Goal: Task Accomplishment & Management: Use online tool/utility

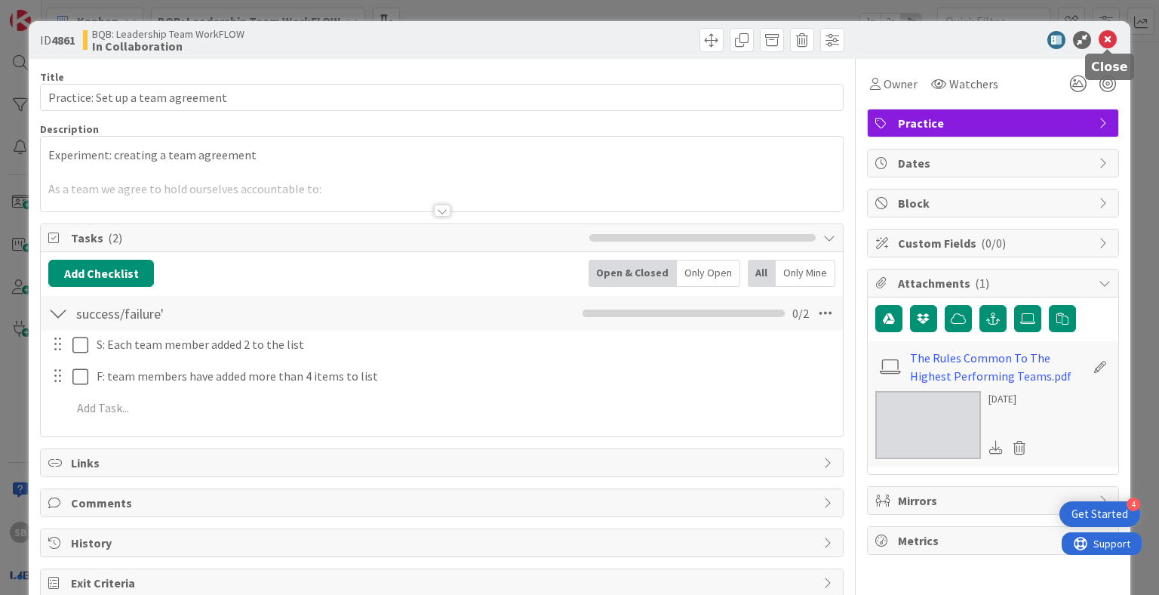
click at [1112, 38] on icon at bounding box center [1108, 40] width 18 height 18
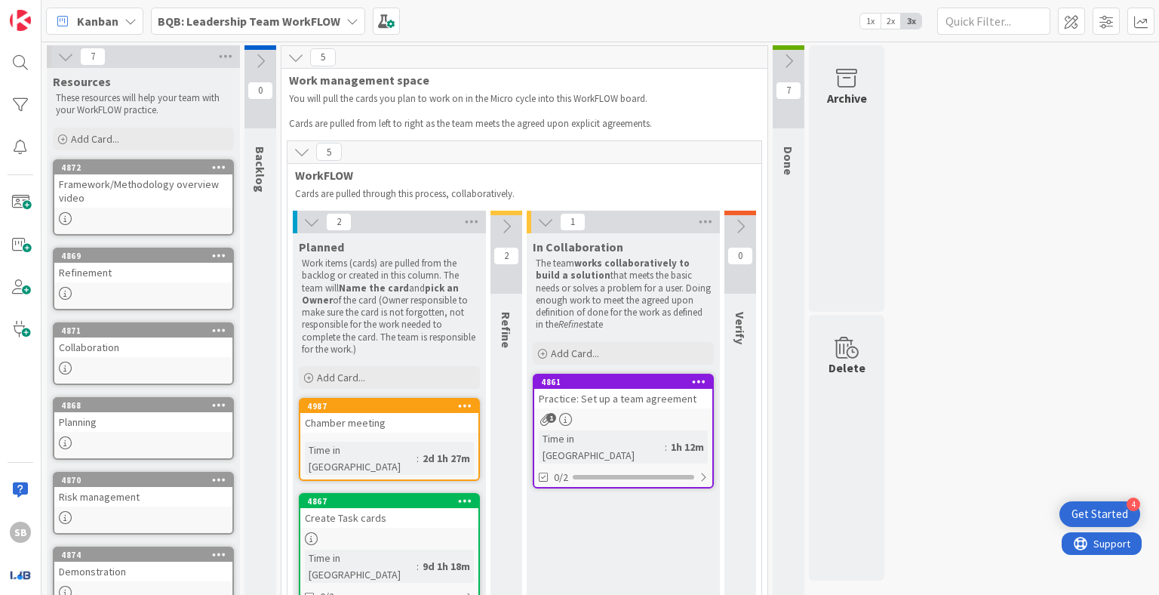
click at [608, 401] on div "Practice: Set up a team agreement" at bounding box center [623, 399] width 178 height 20
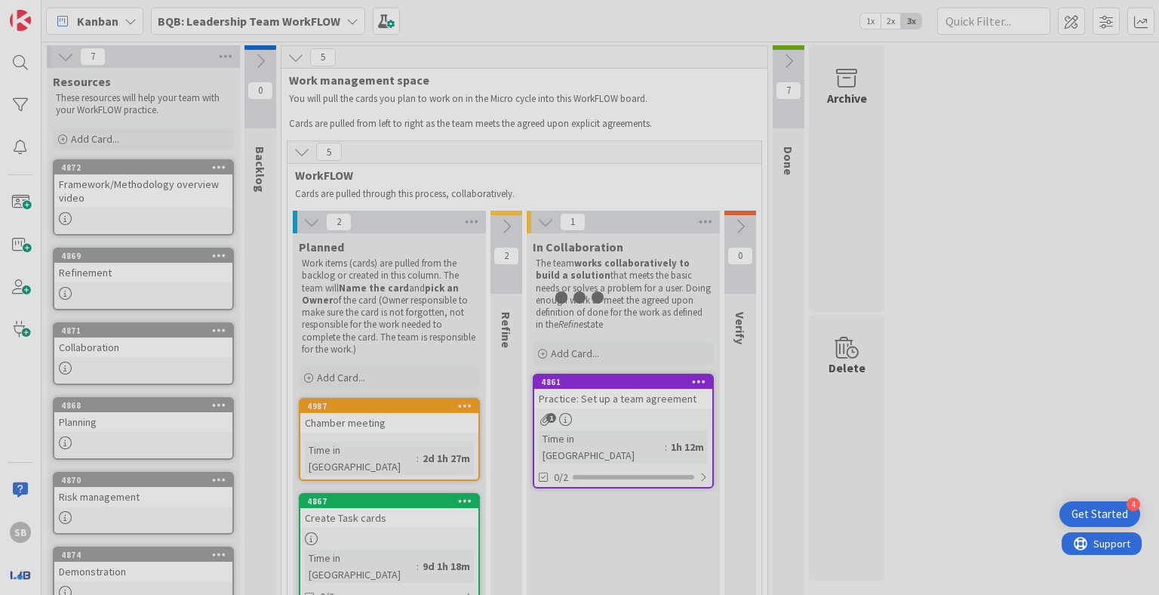
click at [608, 401] on div at bounding box center [579, 297] width 1159 height 595
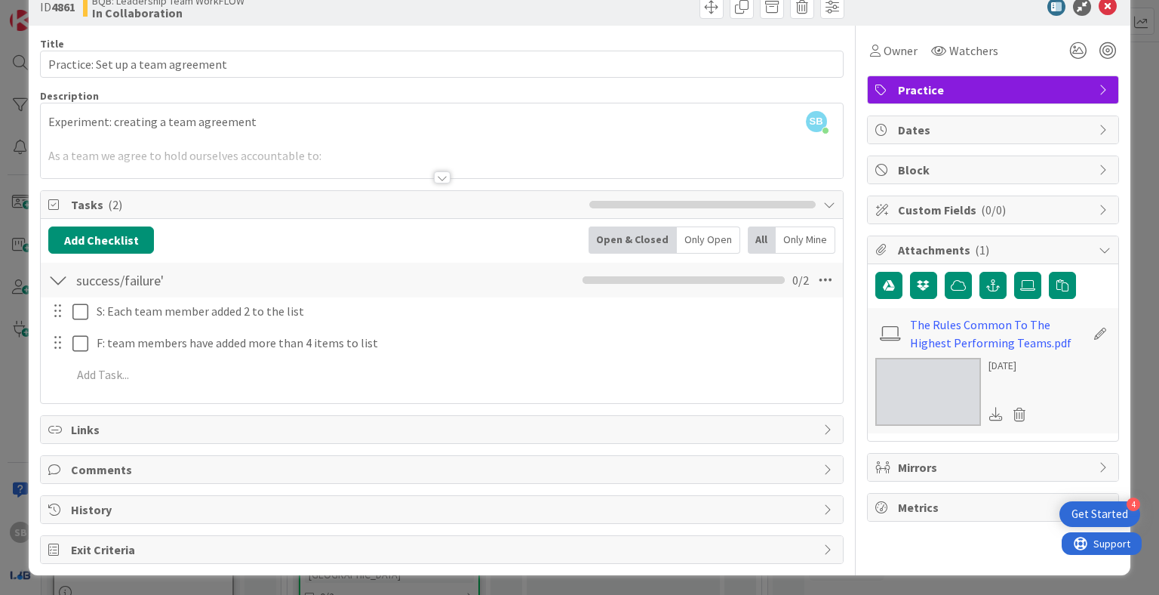
scroll to position [35, 0]
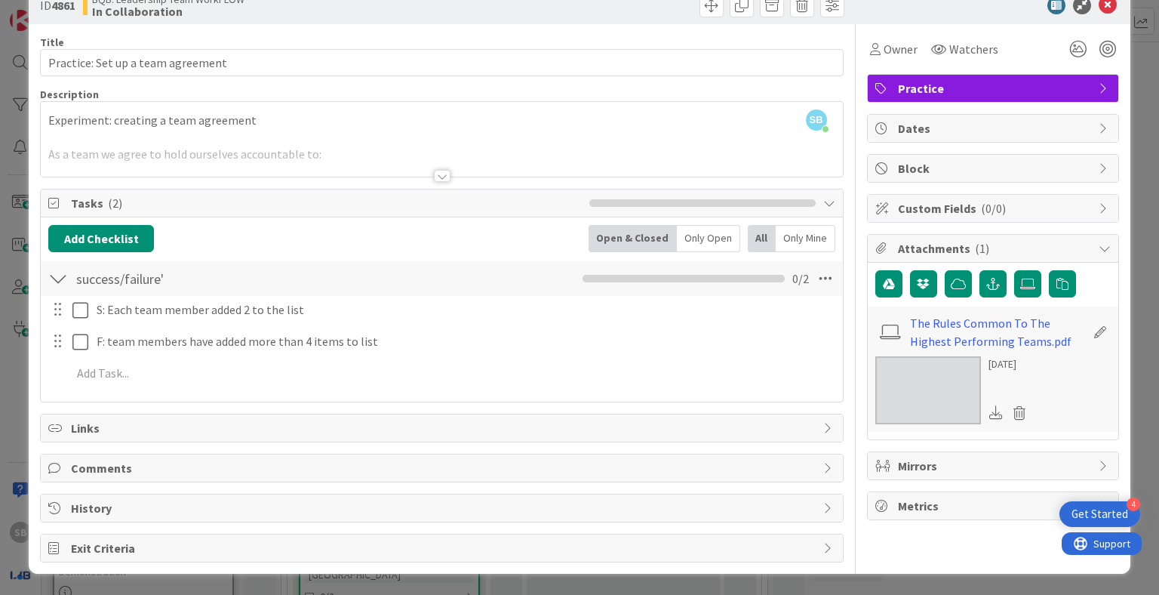
click at [331, 149] on div at bounding box center [442, 157] width 802 height 38
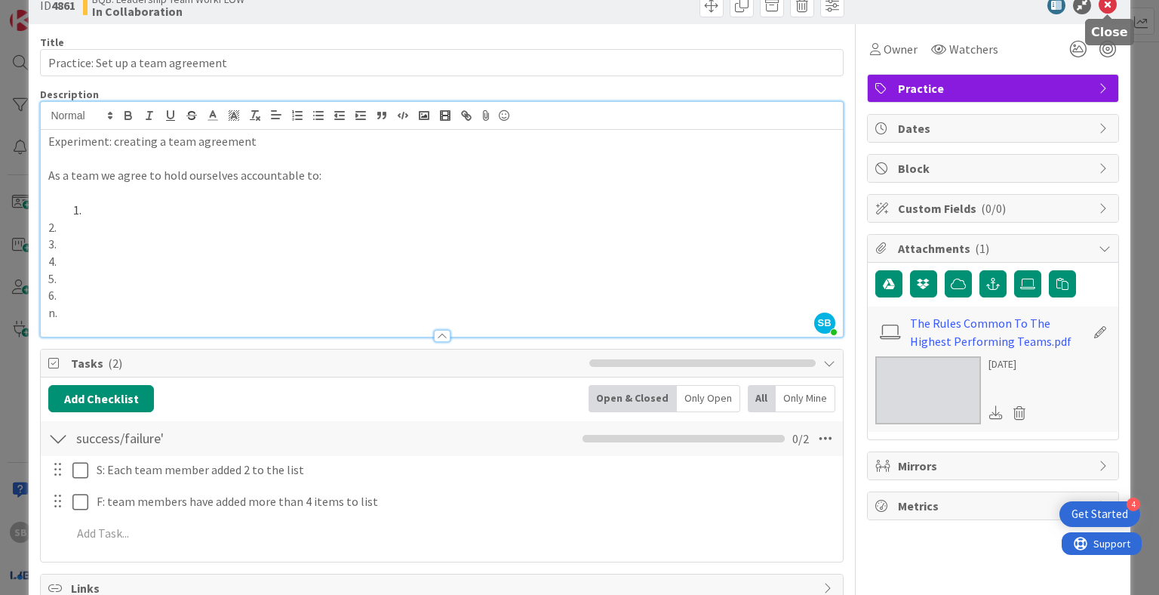
click at [1109, 1] on icon at bounding box center [1108, 5] width 18 height 18
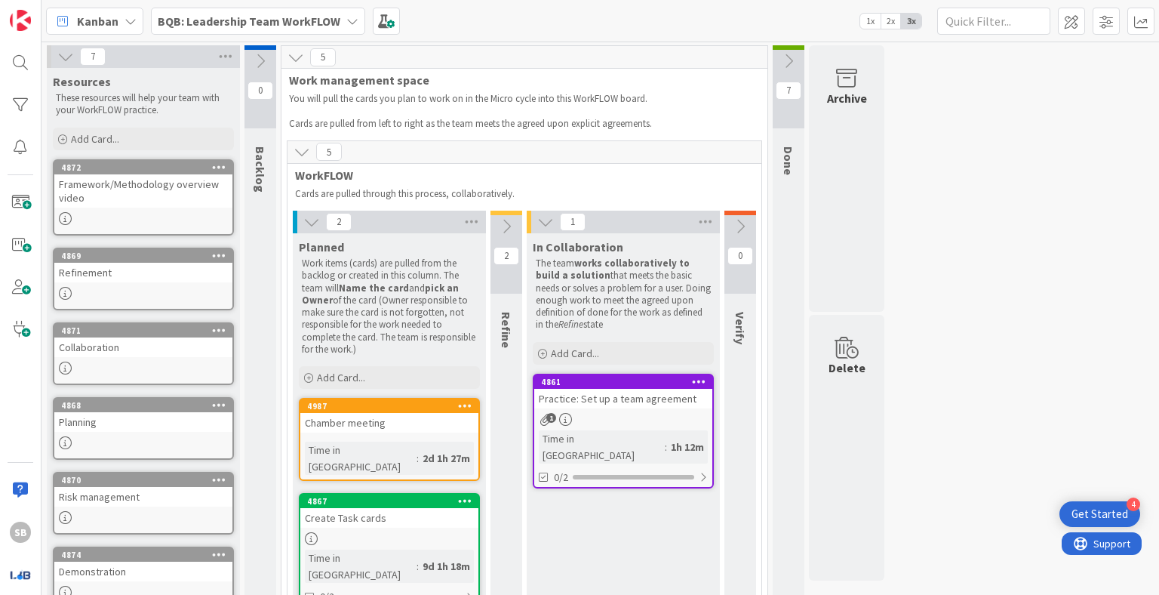
click at [981, 368] on div "7 Resources These resources will help your team with your WorkFLOW practice. Ad…" at bounding box center [601, 374] width 1112 height 658
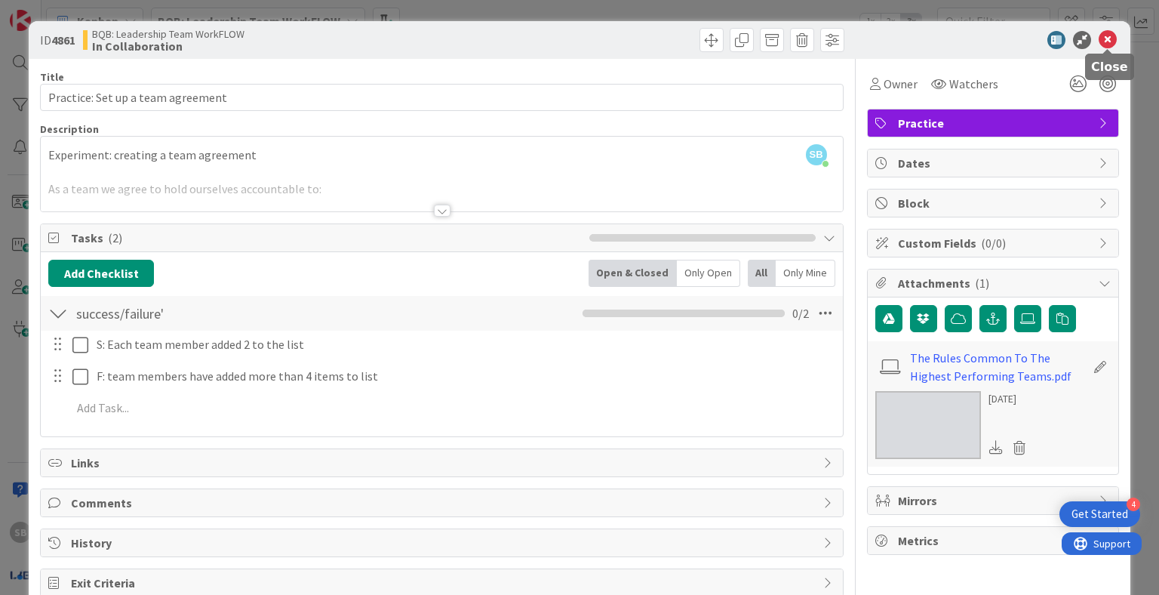
click at [1111, 37] on icon at bounding box center [1108, 40] width 18 height 18
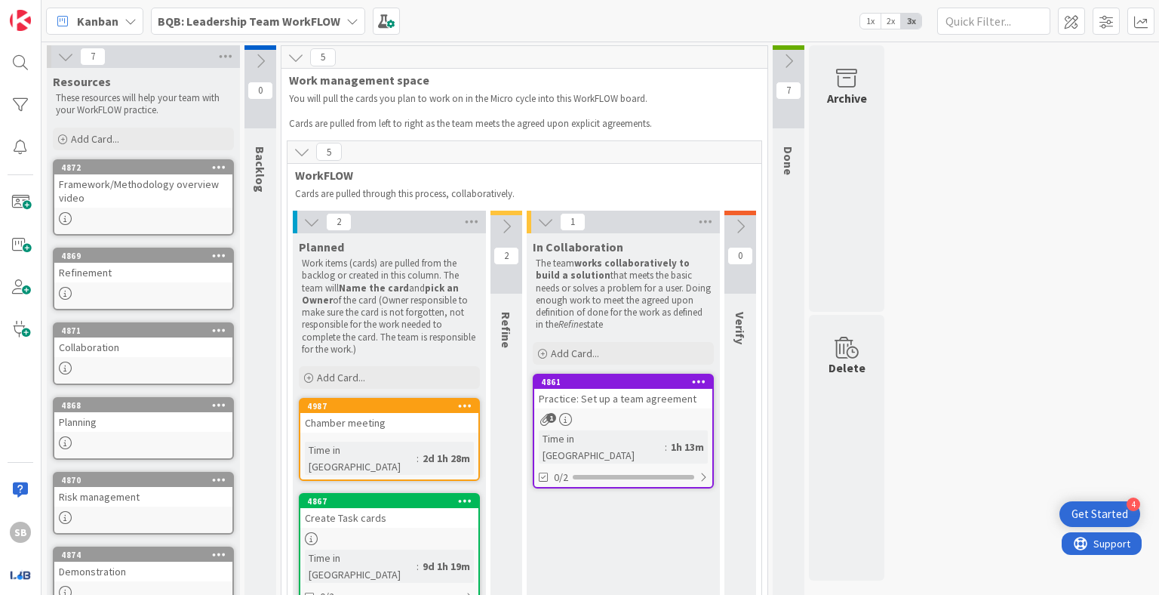
click at [619, 400] on div "Practice: Set up a team agreement" at bounding box center [623, 399] width 178 height 20
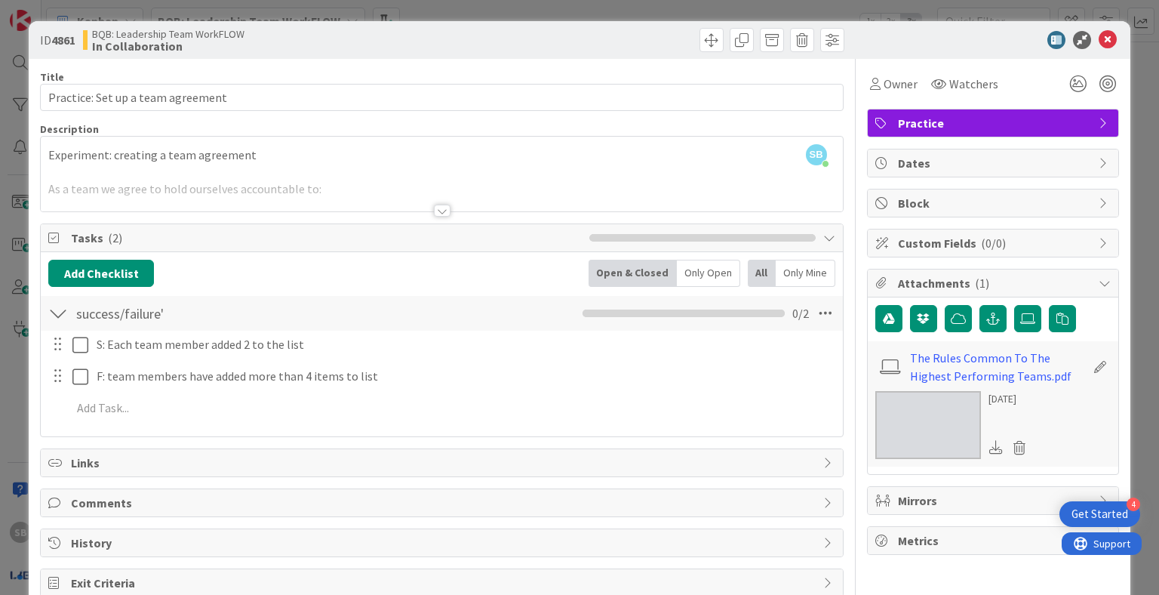
click at [509, 173] on div at bounding box center [442, 192] width 802 height 38
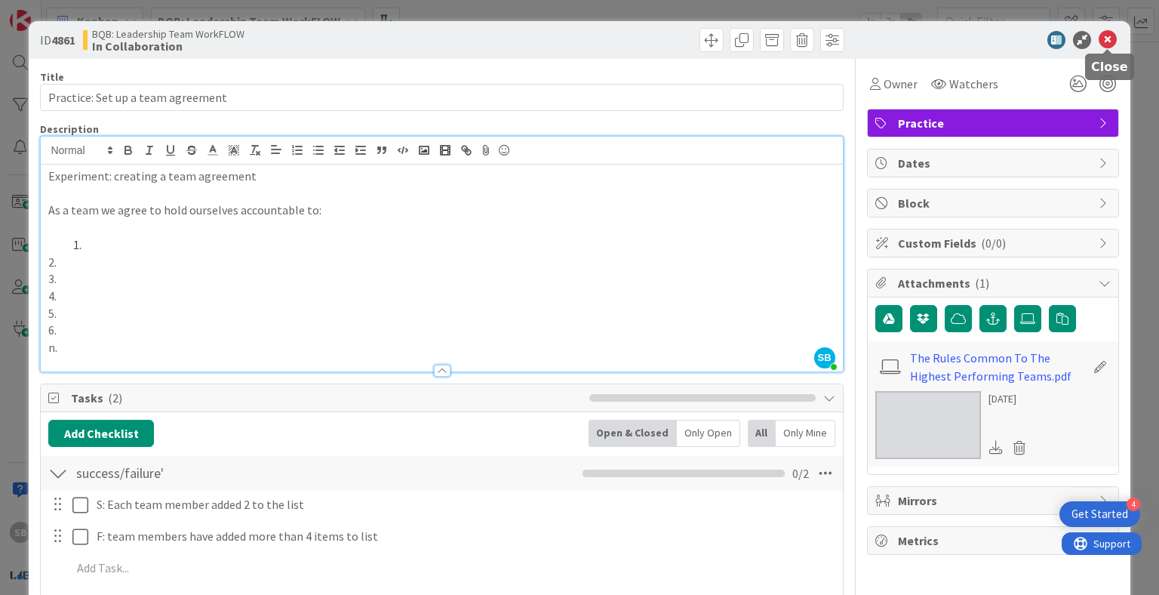
click at [1111, 43] on icon at bounding box center [1108, 40] width 18 height 18
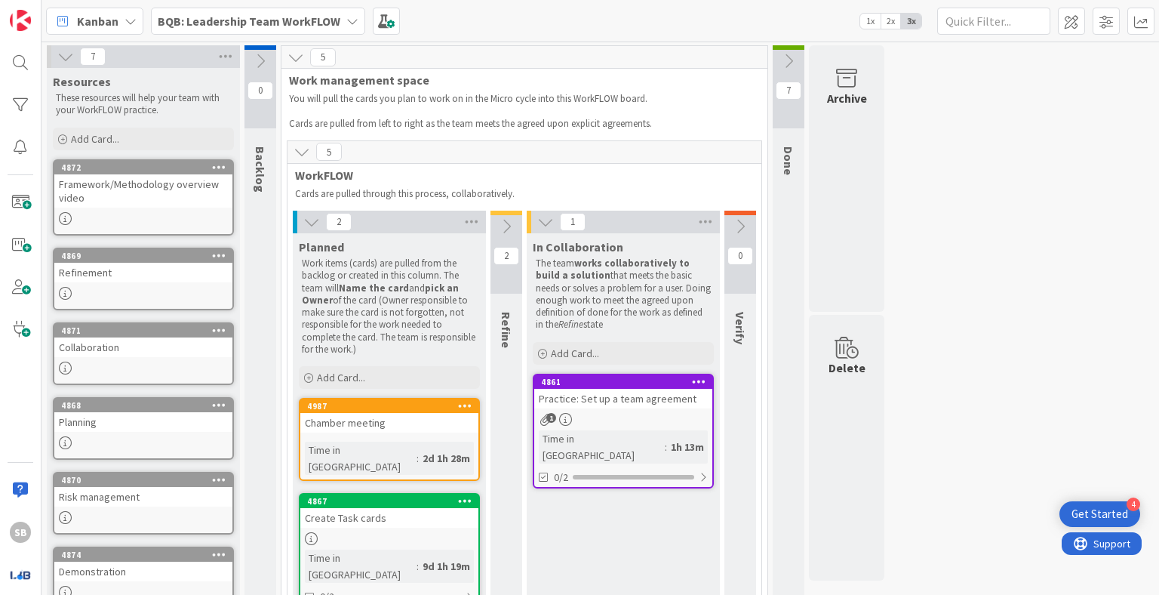
click at [963, 260] on div "7 Resources These resources will help your team with your WorkFLOW practice. Ad…" at bounding box center [601, 374] width 1112 height 658
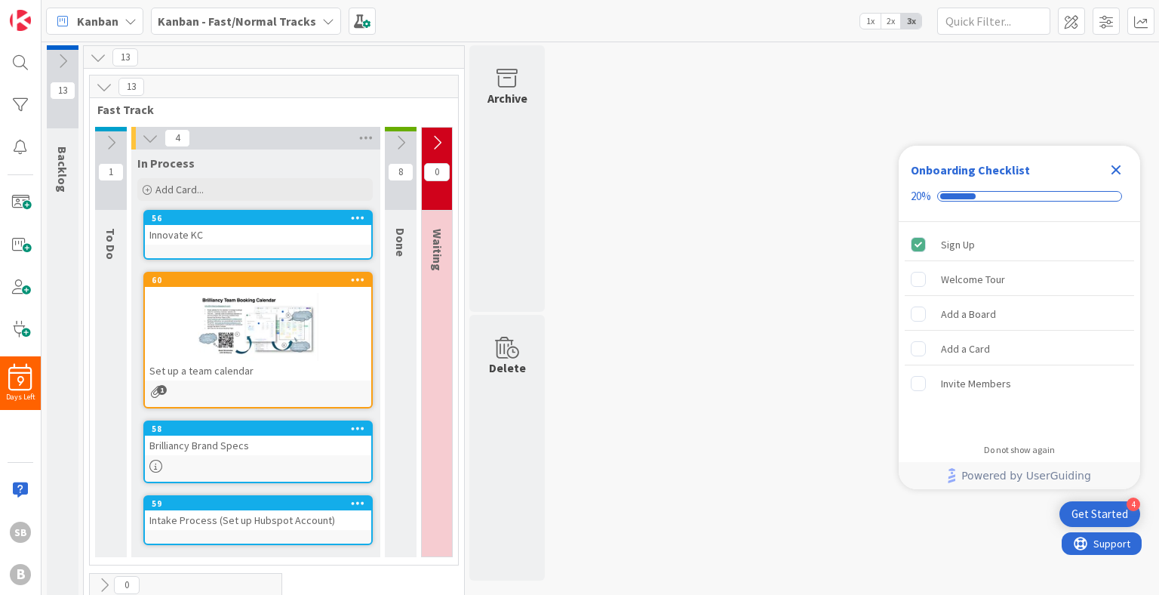
click at [294, 243] on div "Innovate KC" at bounding box center [258, 235] width 226 height 20
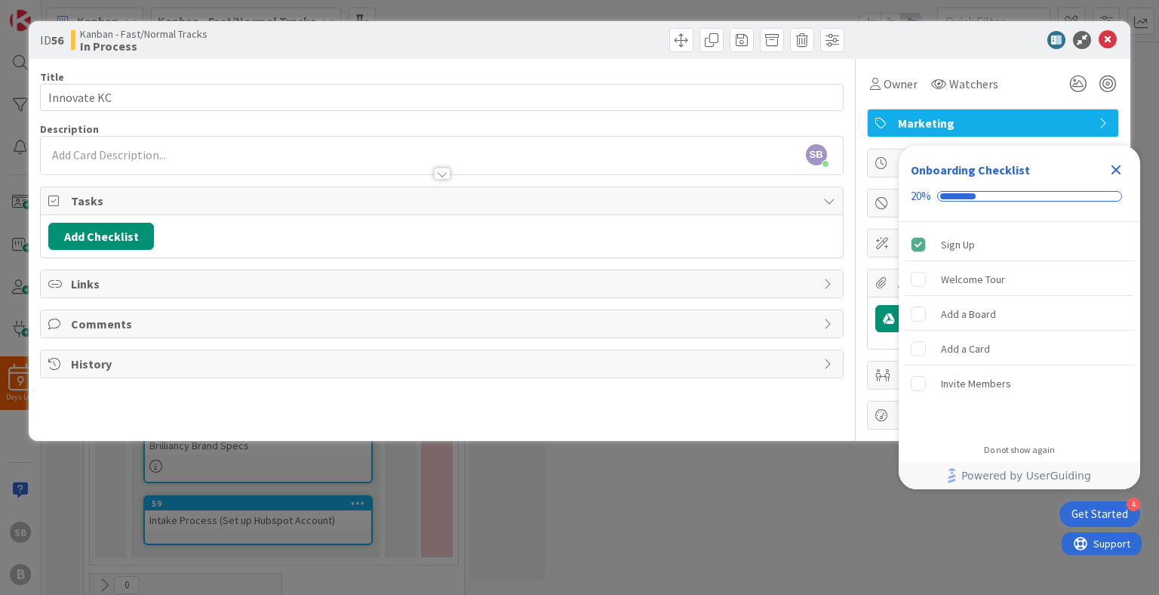
click at [198, 278] on span "Links" at bounding box center [443, 284] width 744 height 18
click at [1117, 168] on icon "Close Checklist" at bounding box center [1117, 170] width 10 height 10
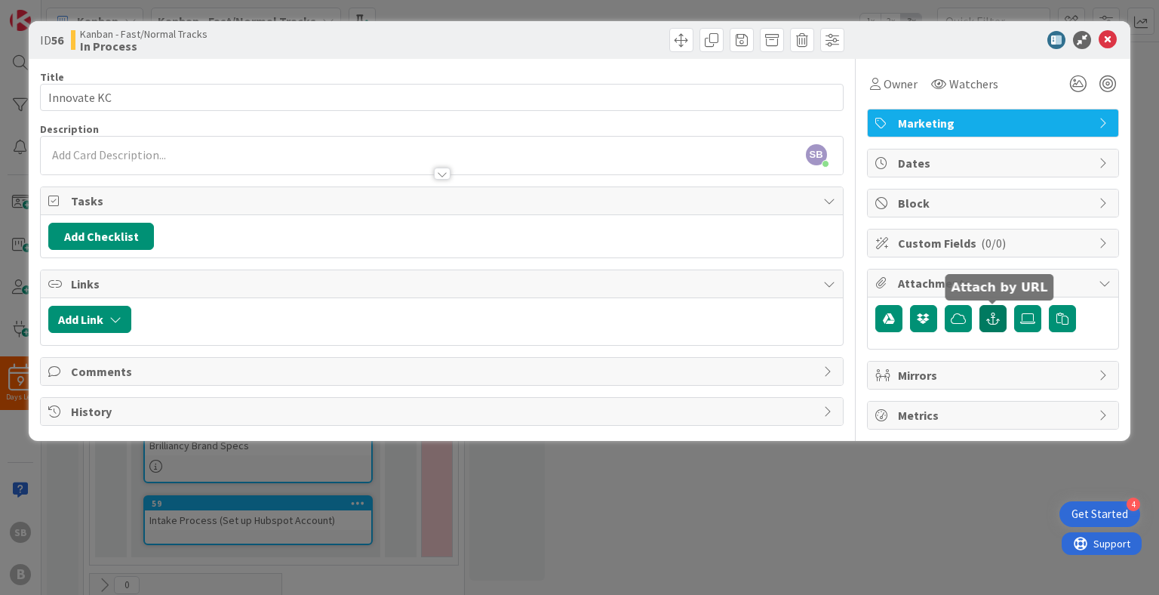
click at [993, 322] on icon "button" at bounding box center [993, 318] width 14 height 12
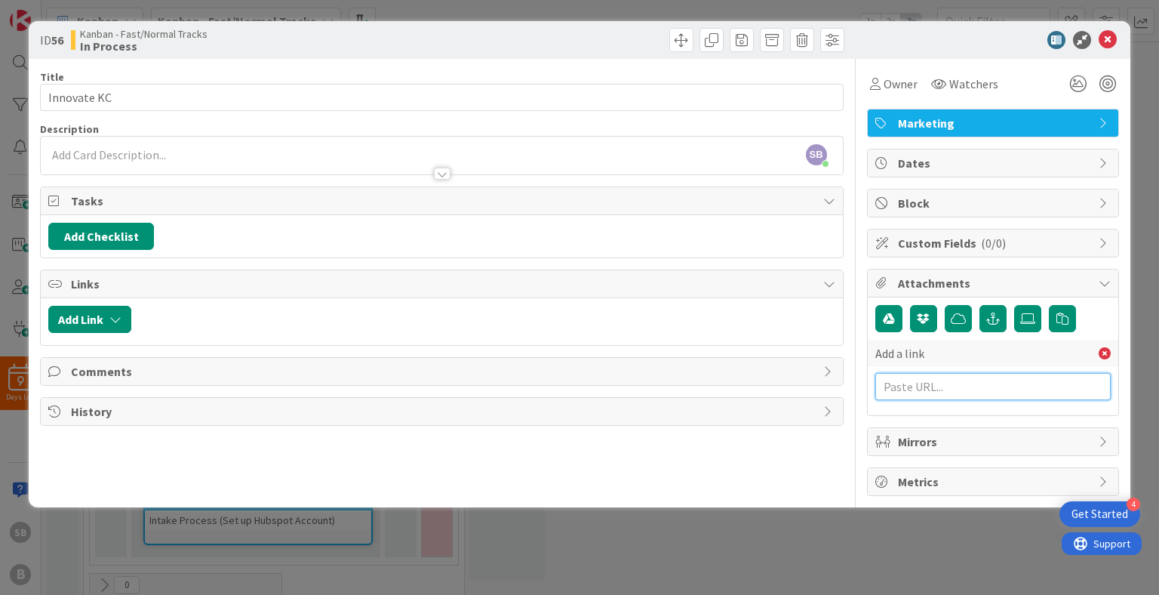
click at [926, 385] on input "text" at bounding box center [992, 386] width 235 height 27
paste input "https://innovationsoftheworld.com/ecosystems/innovate-new-jersey-vol-1/#element…"
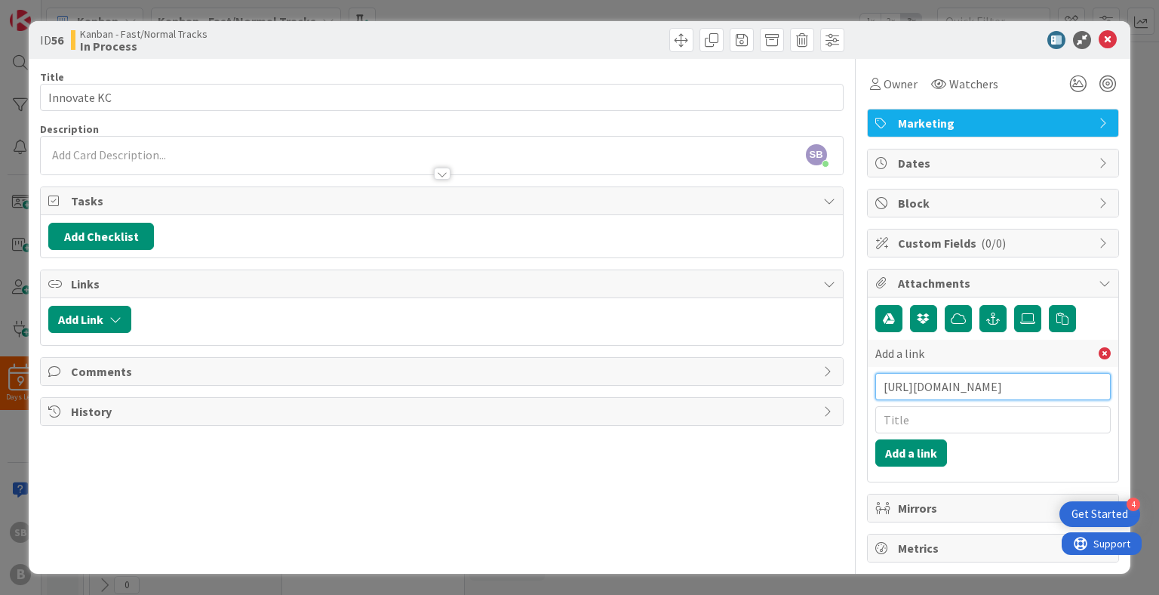
scroll to position [0, 750]
type input "https://innovationsoftheworld.com/ecosystems/innovate-new-jersey-vol-1/#element…"
click at [922, 414] on input "text" at bounding box center [992, 419] width 235 height 27
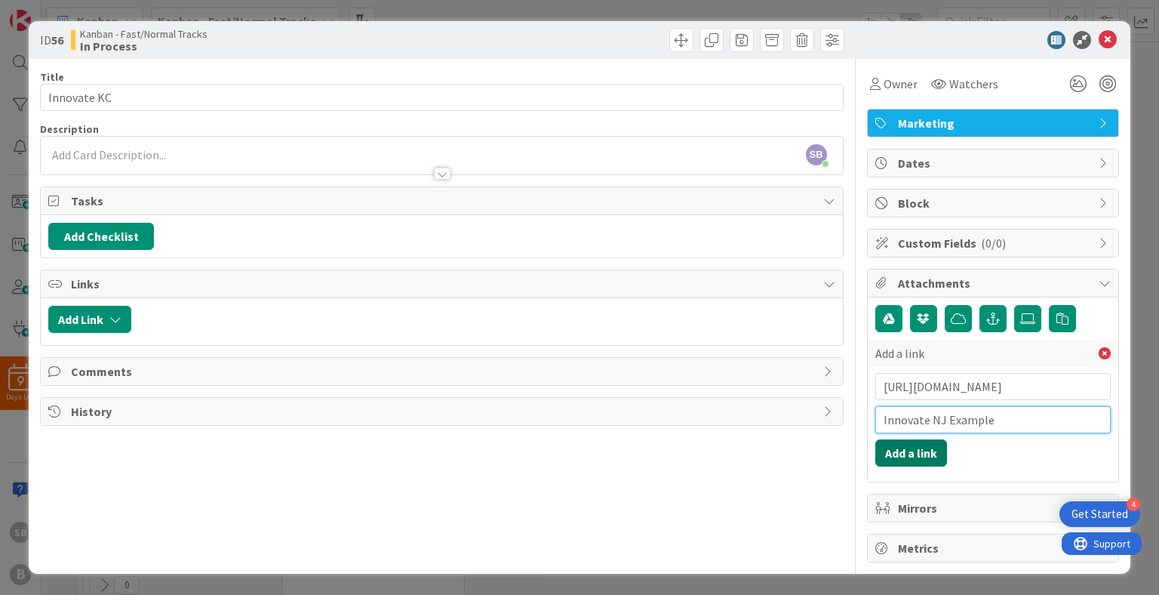
type input "Innovate NJ Example"
click at [913, 449] on button "Add a link" at bounding box center [911, 452] width 72 height 27
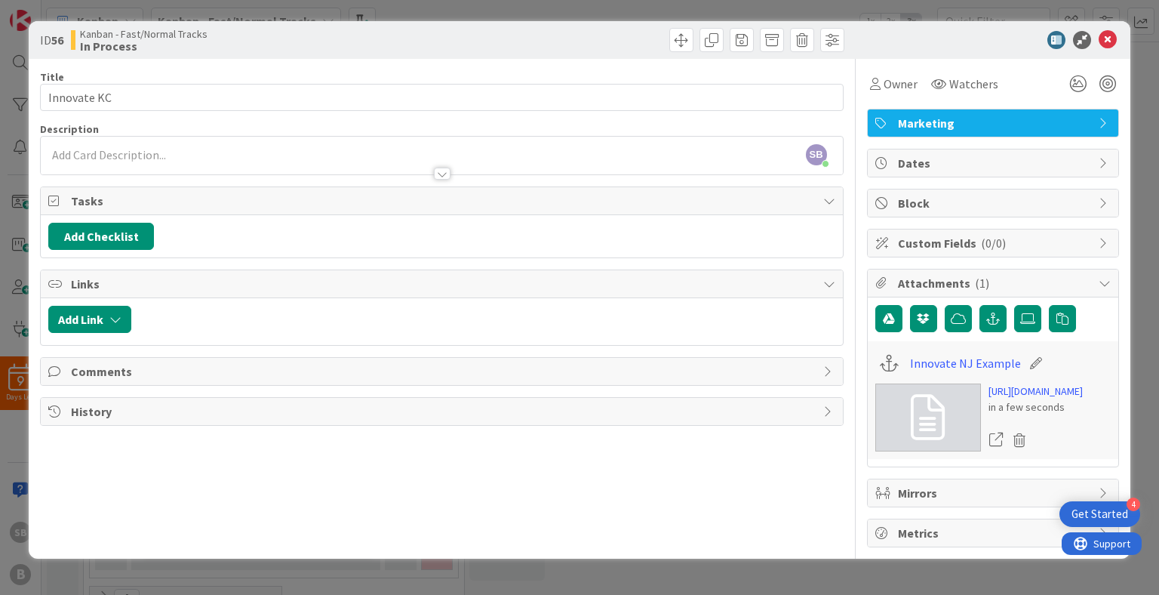
click at [972, 165] on span "Dates" at bounding box center [994, 163] width 193 height 18
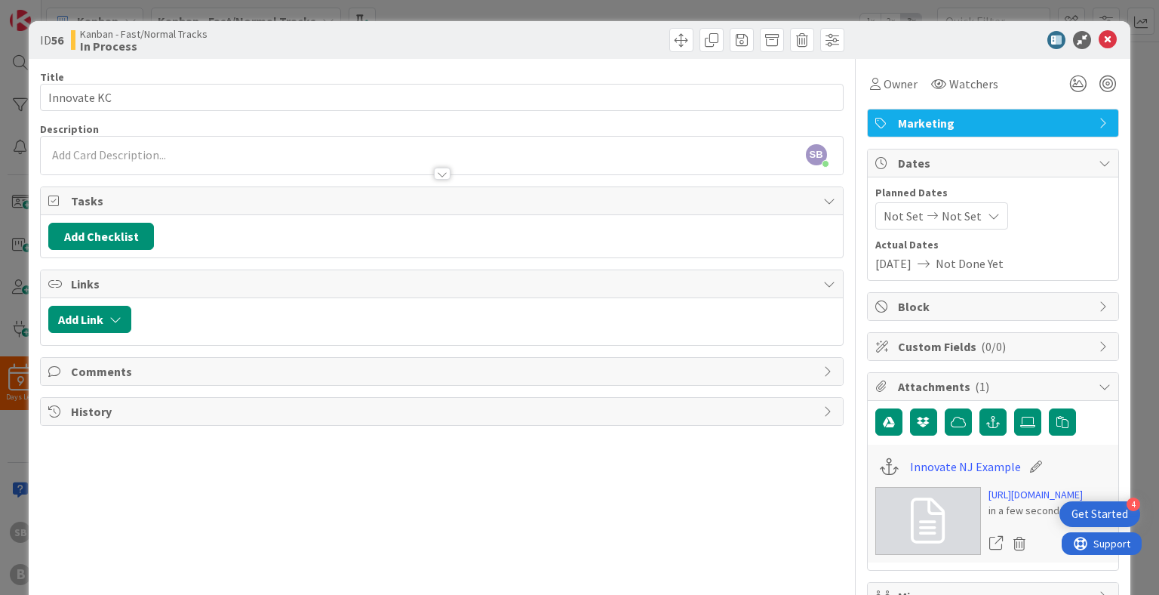
click at [959, 216] on span "Not Set" at bounding box center [962, 216] width 40 height 18
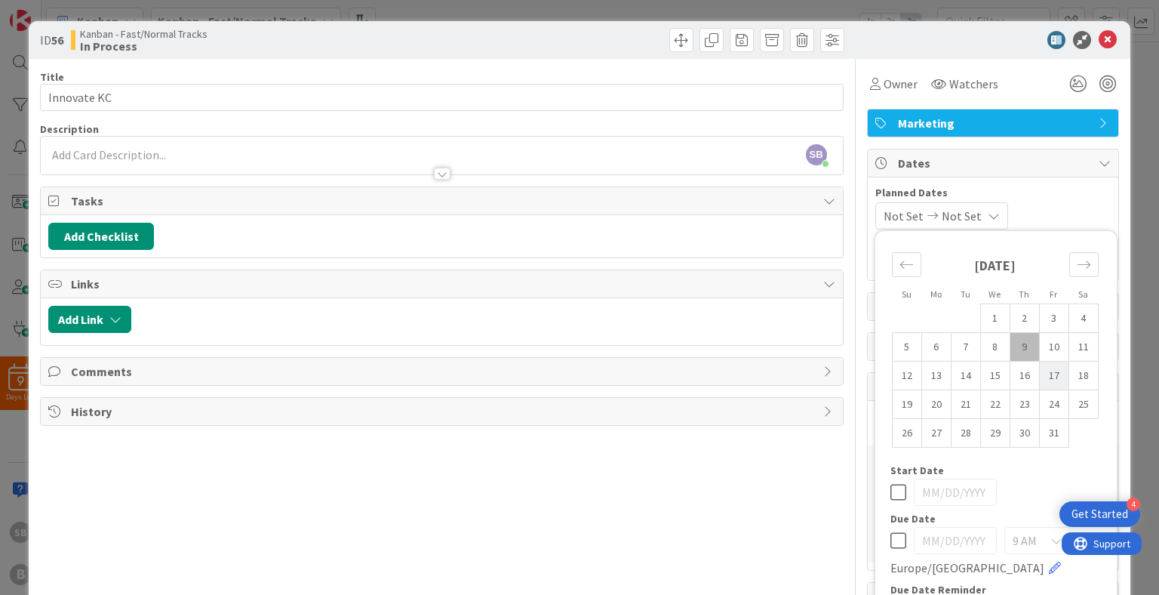
click at [1054, 370] on td "17" at bounding box center [1053, 376] width 29 height 29
click at [1025, 340] on td "9" at bounding box center [1024, 347] width 29 height 29
click at [992, 319] on td "1" at bounding box center [994, 318] width 29 height 29
type input "10/01/2025"
click at [897, 539] on icon at bounding box center [899, 540] width 16 height 18
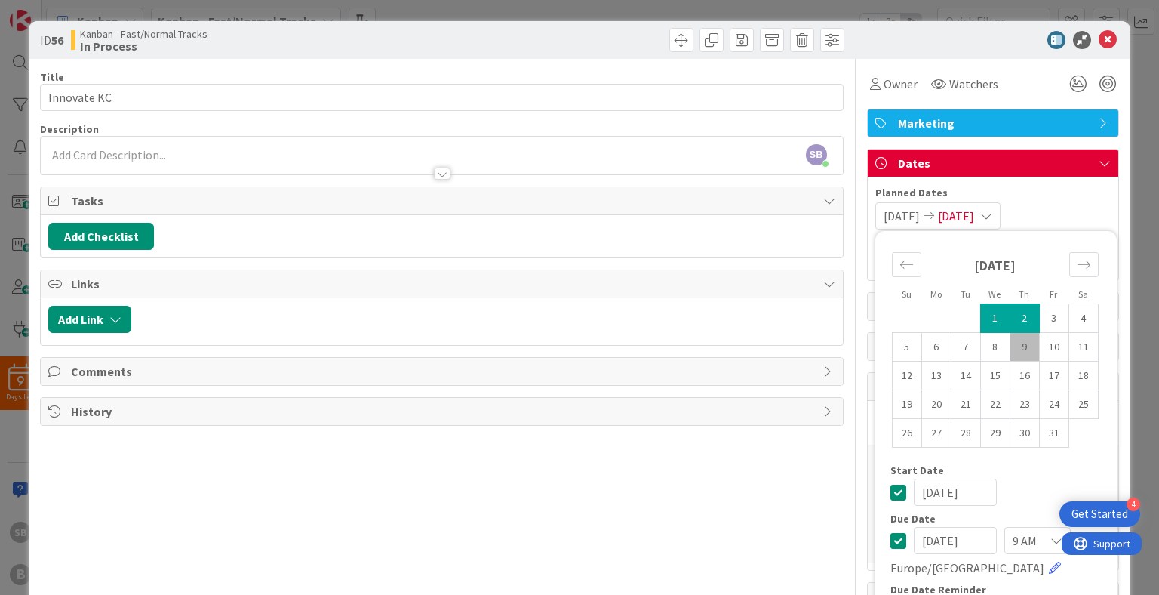
click at [946, 541] on input "10/02/2025" at bounding box center [955, 540] width 83 height 27
click at [1053, 372] on td "17" at bounding box center [1053, 376] width 29 height 29
type input "10/17/2025"
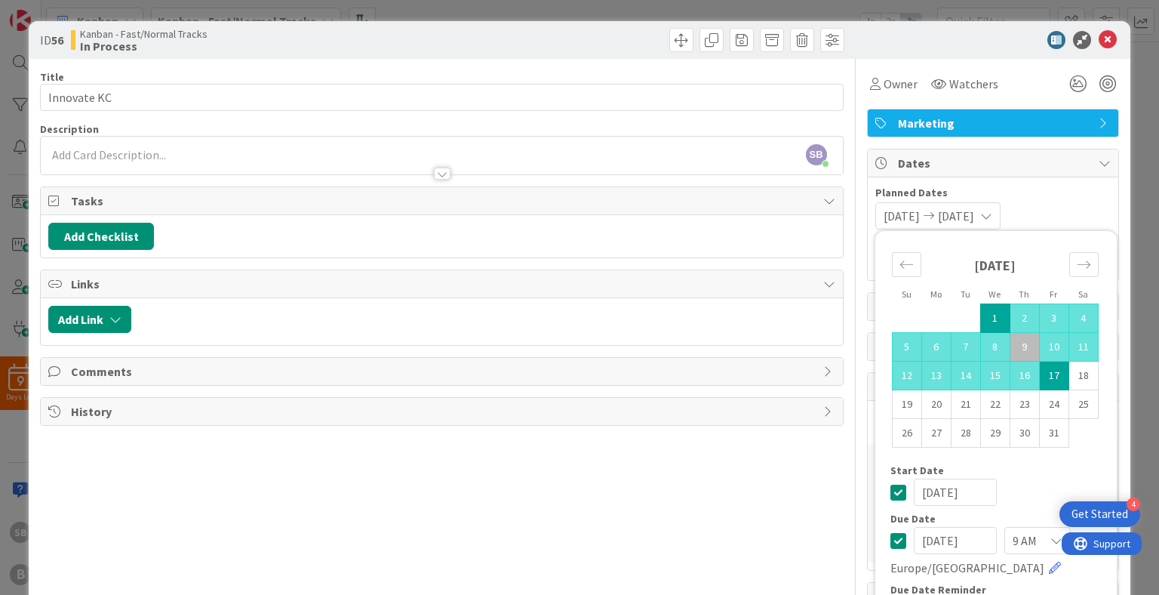
click at [1072, 472] on div "Start Date" at bounding box center [996, 470] width 211 height 11
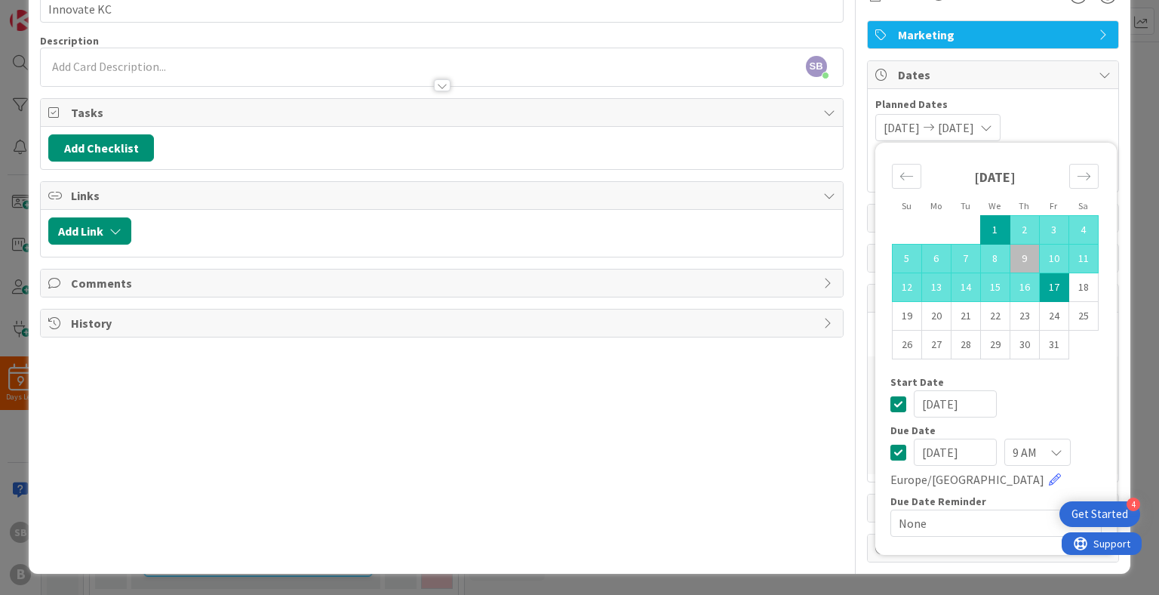
scroll to position [180, 0]
click at [986, 512] on span "None" at bounding box center [983, 522] width 169 height 21
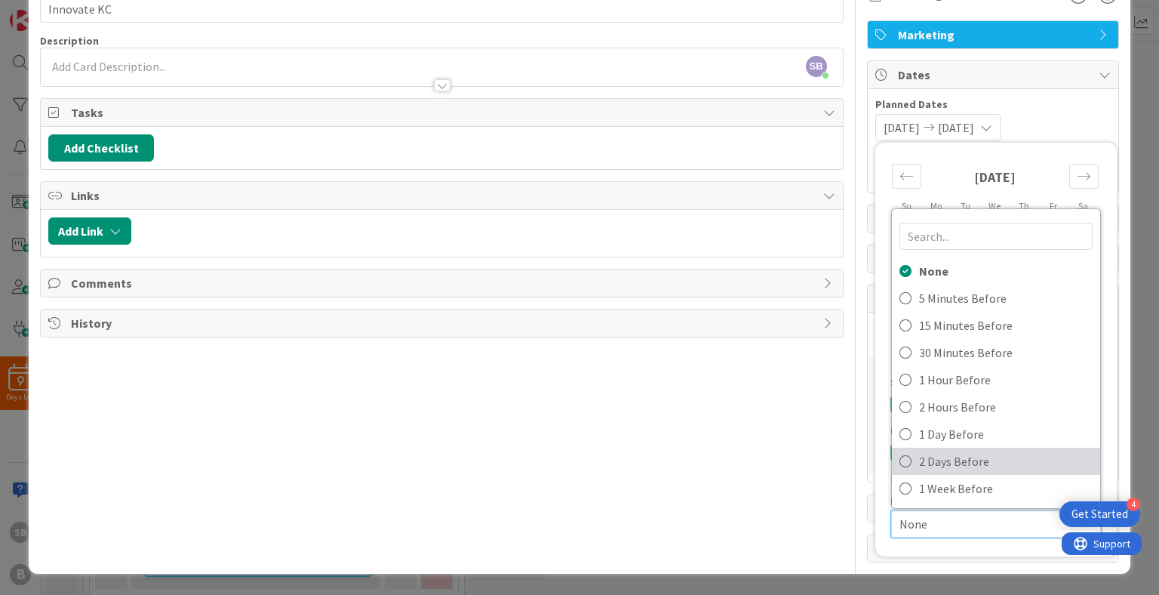
click at [982, 450] on span "2 Days Before" at bounding box center [1006, 461] width 174 height 23
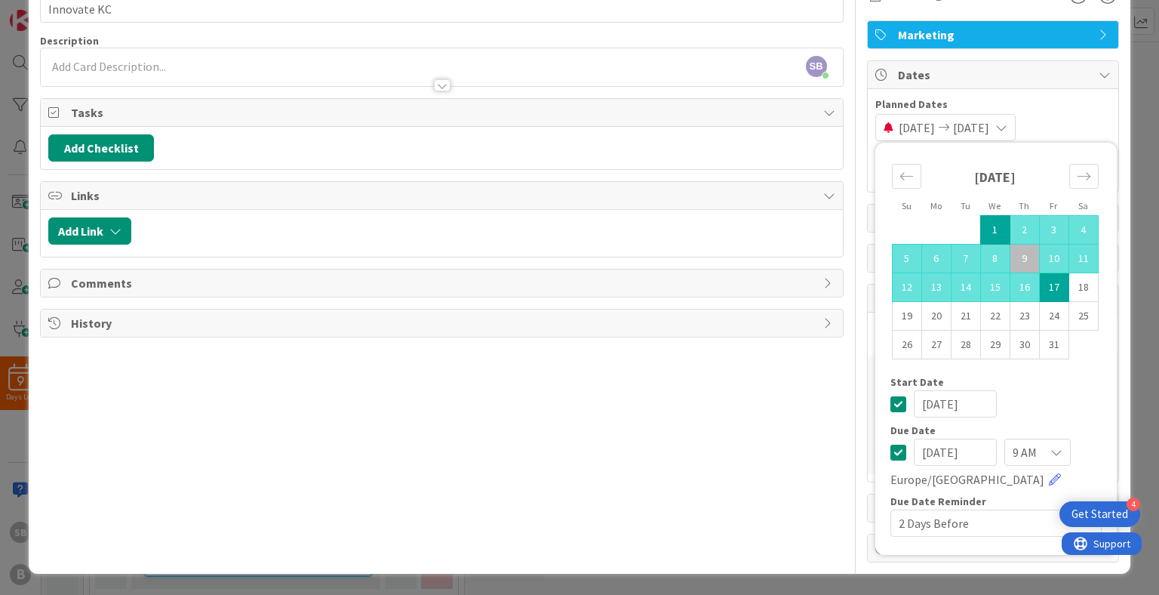
scroll to position [72, 0]
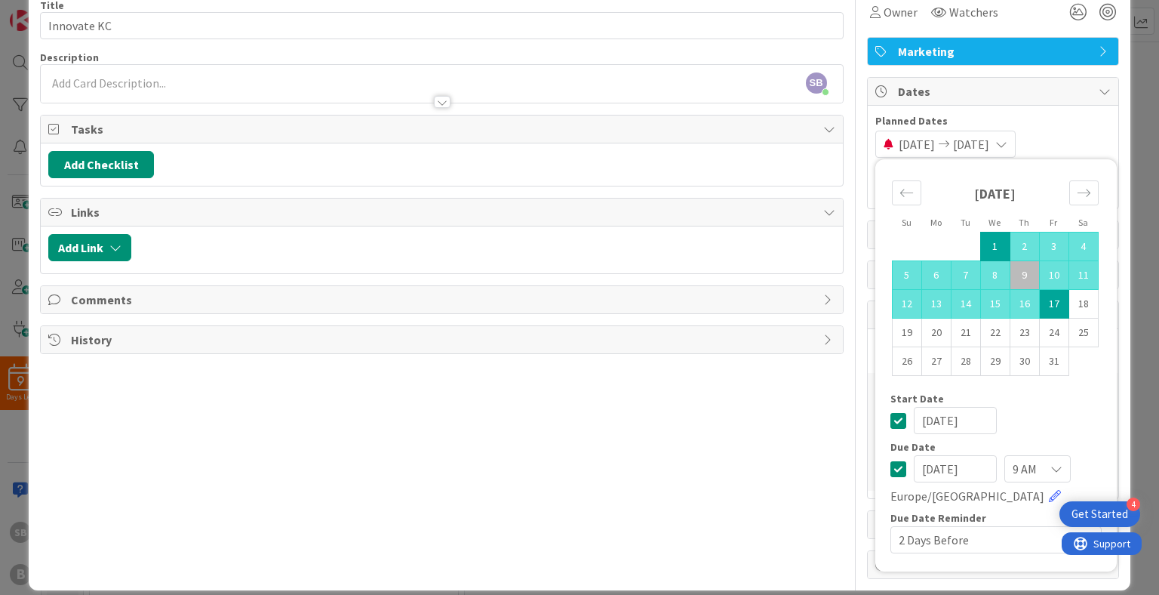
click at [1093, 140] on div "10/01/2025 10/17/2025 Su Mo Tu We Th Fr Sa September 2025 1 2 3 4 5 6 7 8 9 10 …" at bounding box center [992, 144] width 235 height 27
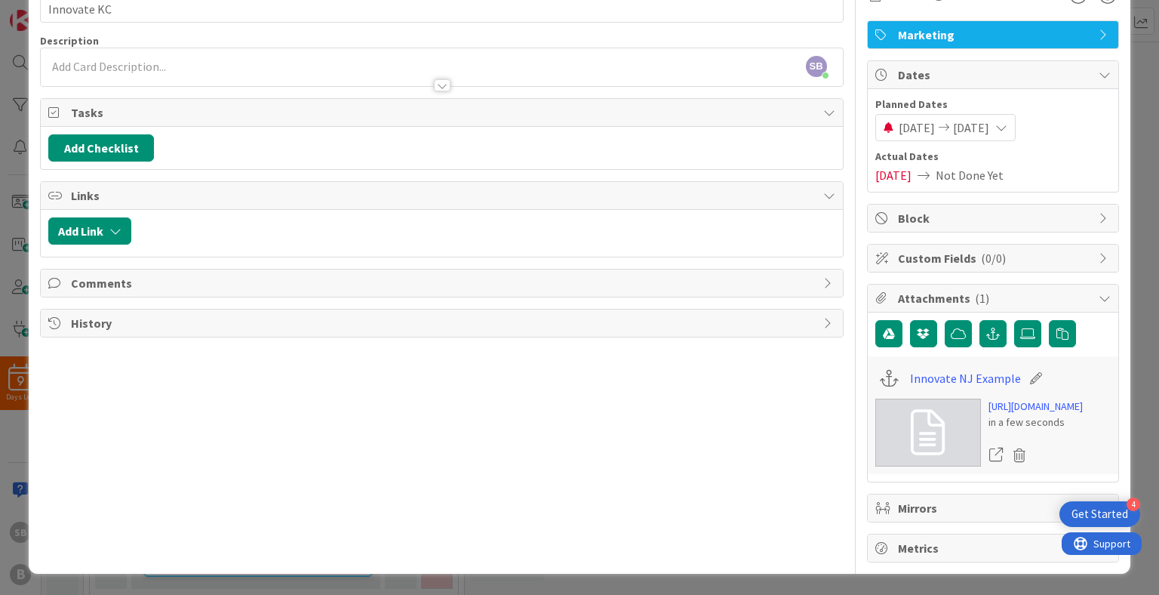
scroll to position [0, 0]
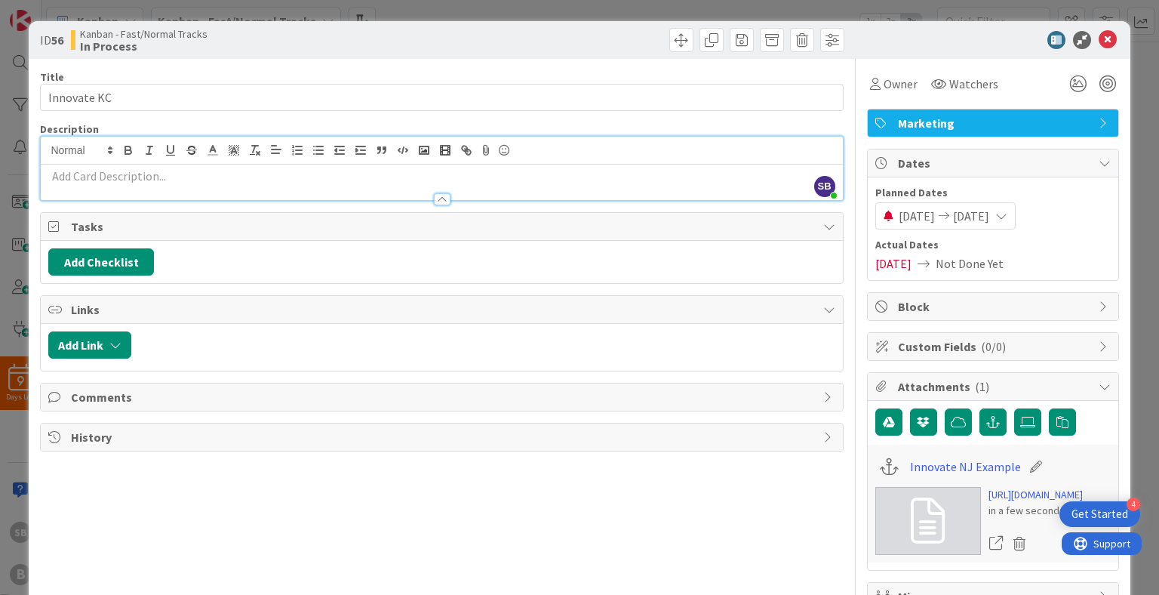
click at [208, 157] on div "SB Steven Bennett just joined" at bounding box center [442, 168] width 802 height 63
click at [180, 191] on div at bounding box center [442, 192] width 802 height 16
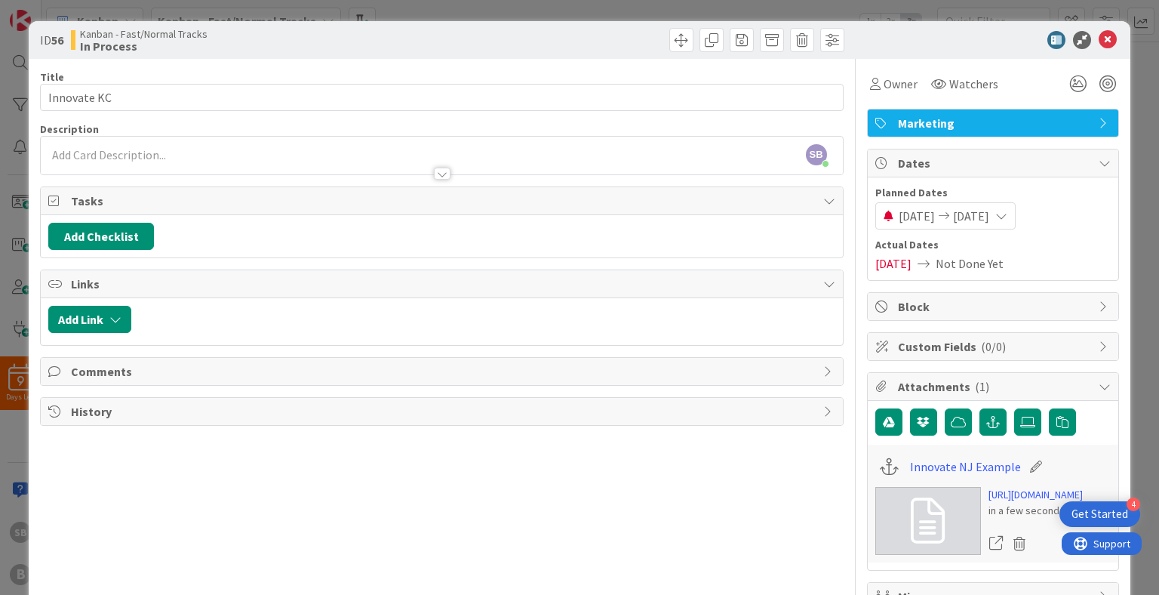
click at [178, 188] on div "Tasks" at bounding box center [442, 201] width 802 height 28
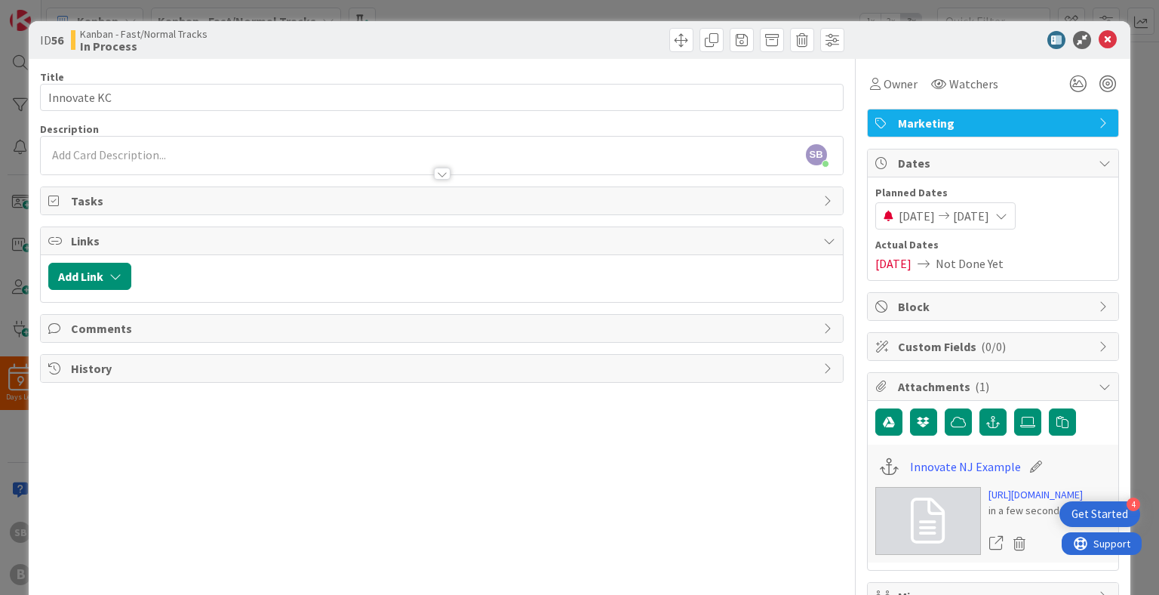
click at [162, 149] on p at bounding box center [441, 154] width 786 height 17
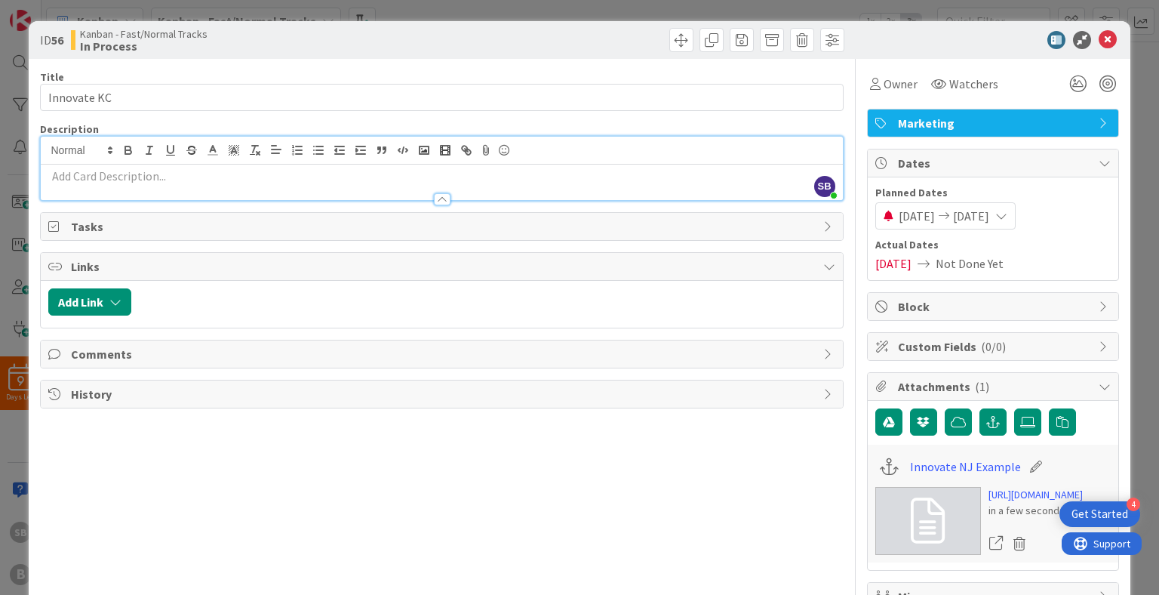
click at [141, 177] on p at bounding box center [441, 176] width 786 height 17
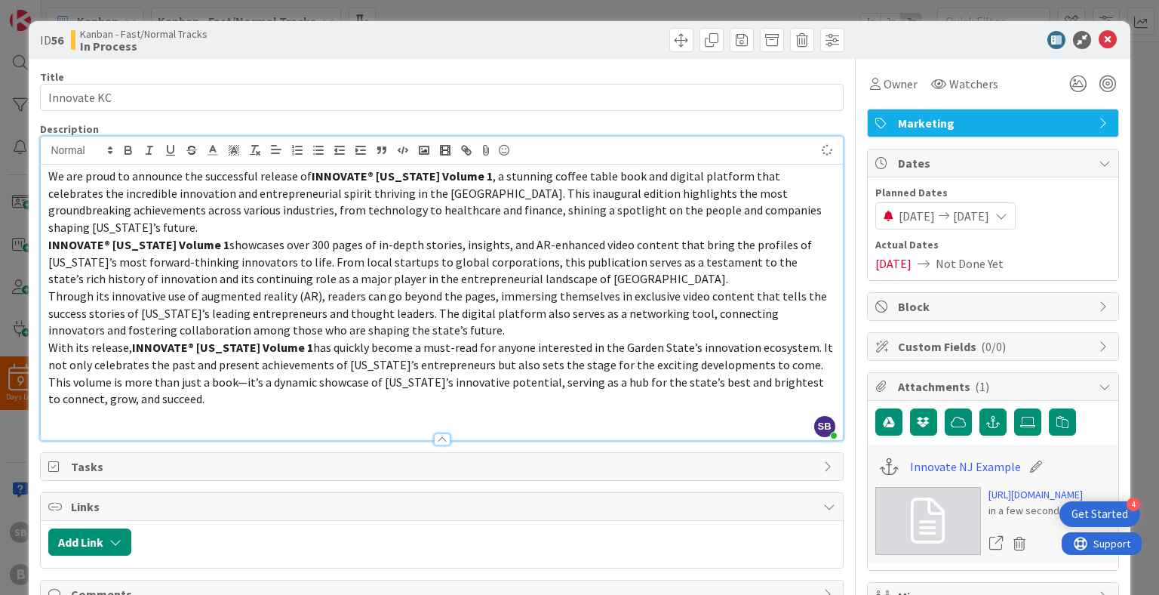
click at [440, 201] on p "We are proud to announce the successful release of INNOVATE® New Jersey Volume …" at bounding box center [441, 202] width 786 height 69
click at [48, 237] on strong "INNOVATE® New Jersey Volume 1" at bounding box center [138, 244] width 181 height 15
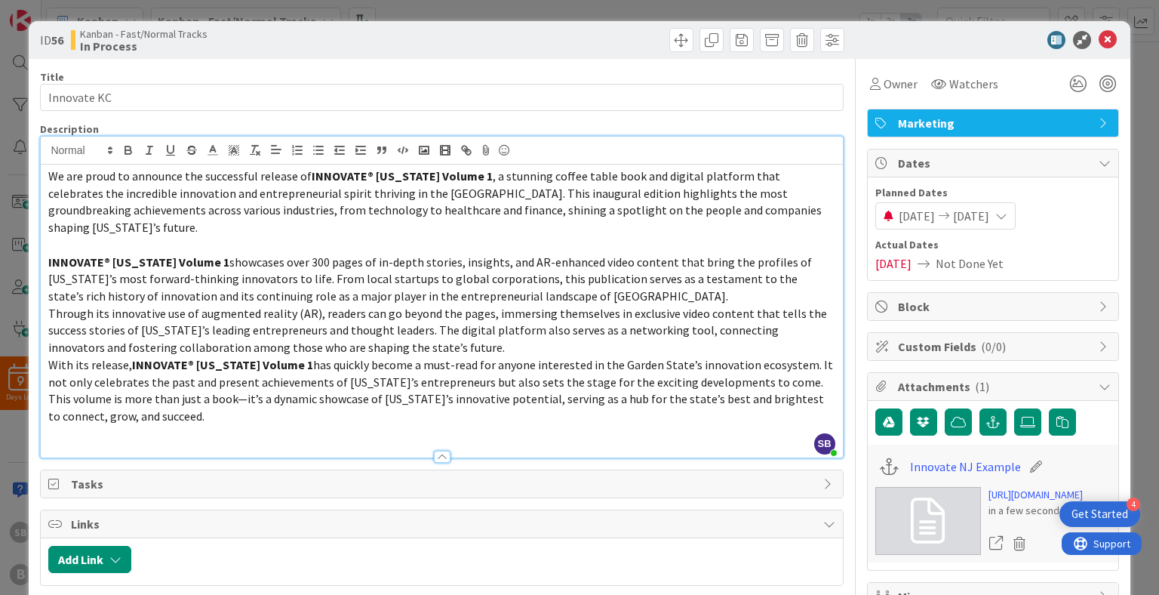
click at [48, 344] on div "We are proud to announce the successful release of INNOVATE® New Jersey Volume …" at bounding box center [442, 311] width 802 height 293
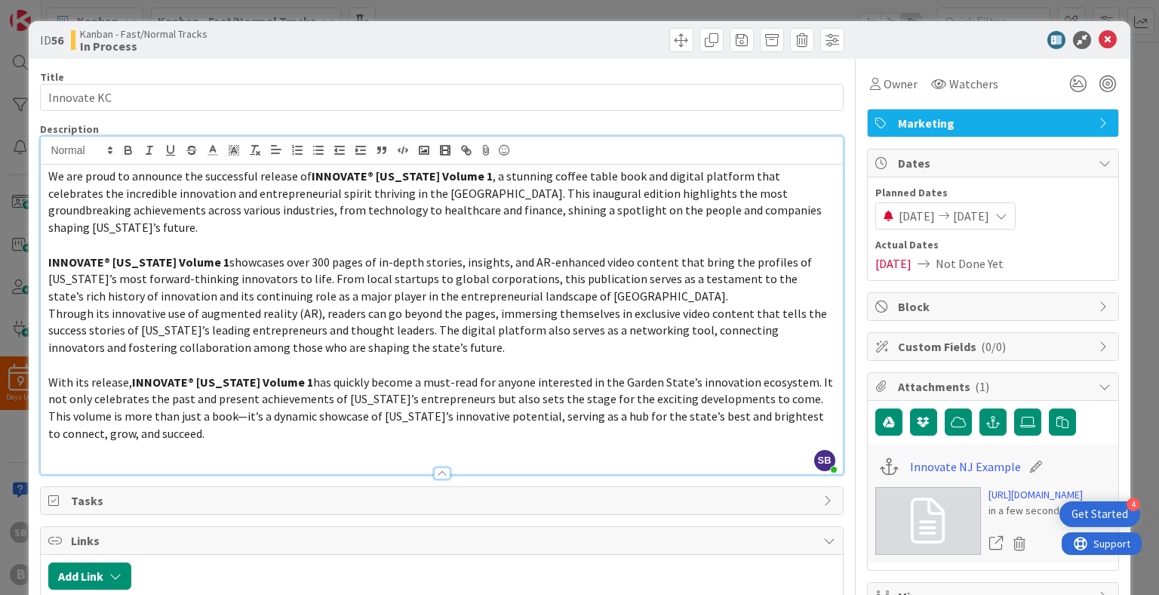
click at [48, 173] on div "We are proud to announce the successful release of INNOVATE® New Jersey Volume …" at bounding box center [442, 319] width 802 height 309
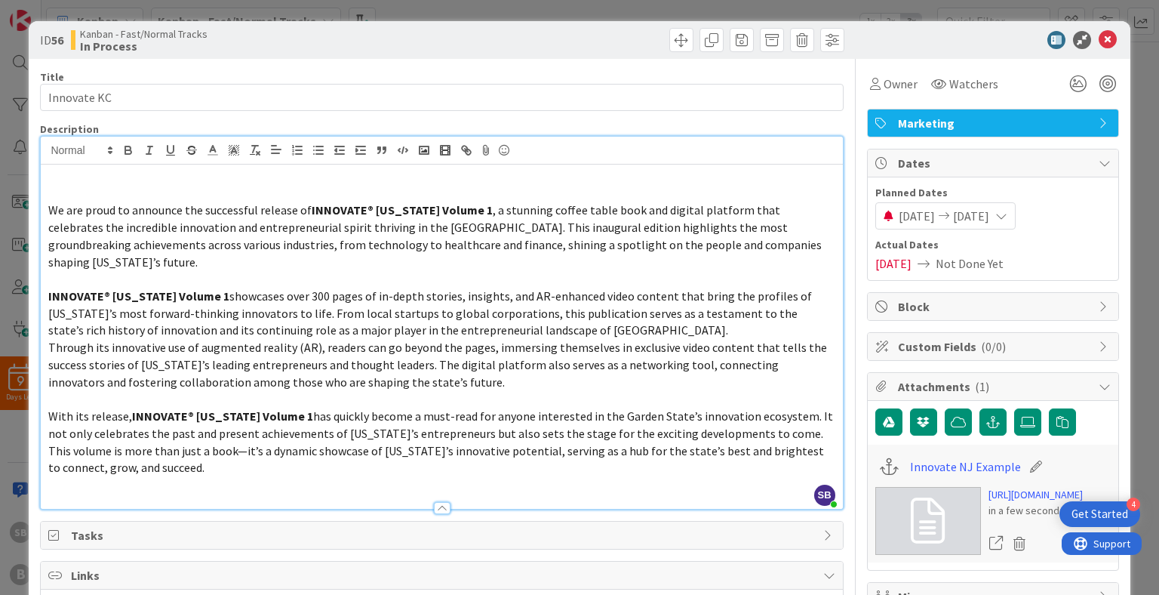
click at [88, 180] on p at bounding box center [441, 176] width 786 height 17
drag, startPoint x: 336, startPoint y: 186, endPoint x: -161, endPoint y: 58, distance: 512.7
click at [0, 58] on html "4 Get Started 9 Days Left SB B Kanban Kanban - Fast/Normal Tracks 1x 2x 3x 13 B…" at bounding box center [579, 297] width 1159 height 595
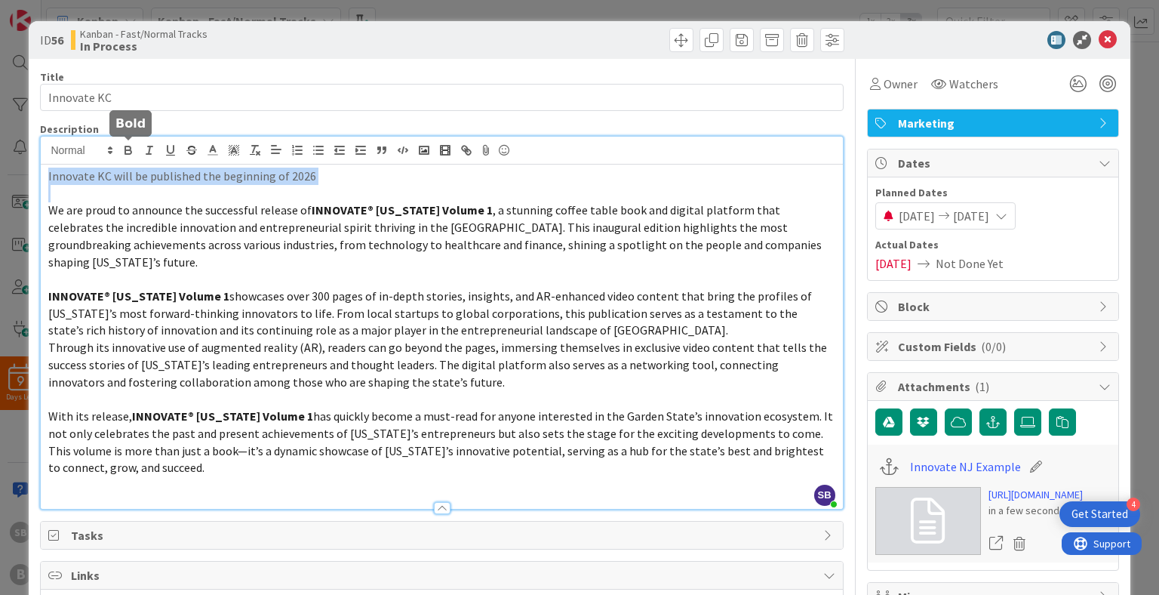
click at [132, 151] on icon "button" at bounding box center [129, 150] width 14 height 14
click at [371, 183] on p "Innovate KC will be published the beginning of 2026" at bounding box center [441, 176] width 786 height 17
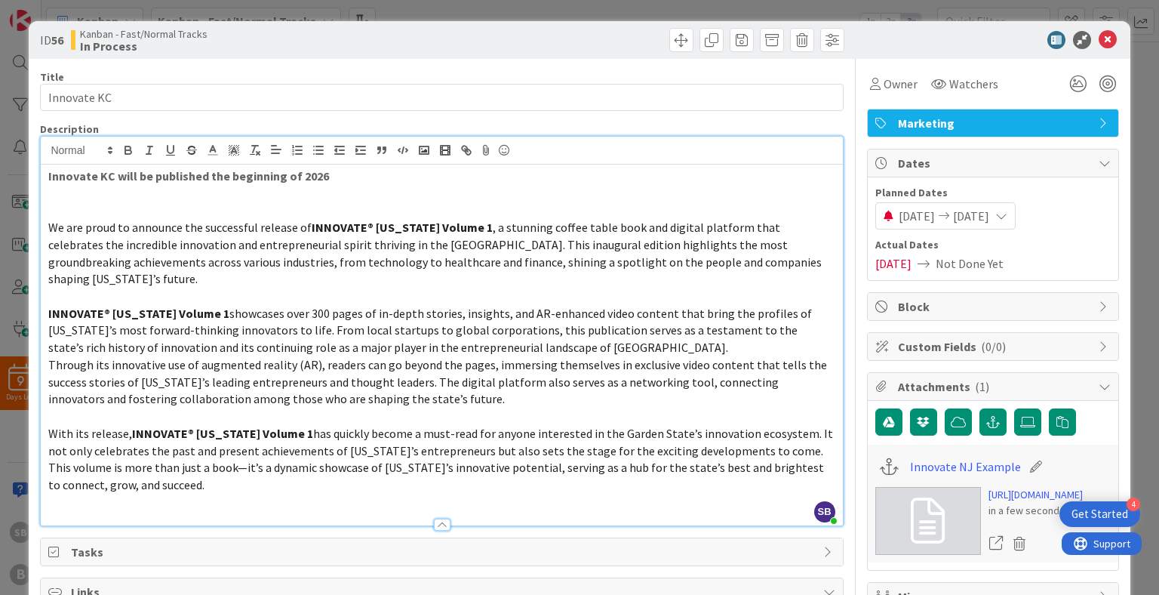
click at [219, 177] on strong "Innovate KC will be published the beginning of 2026" at bounding box center [188, 175] width 281 height 15
click at [128, 220] on span "We are proud to announce the successful release of" at bounding box center [179, 227] width 263 height 15
click at [93, 205] on p at bounding box center [441, 210] width 786 height 17
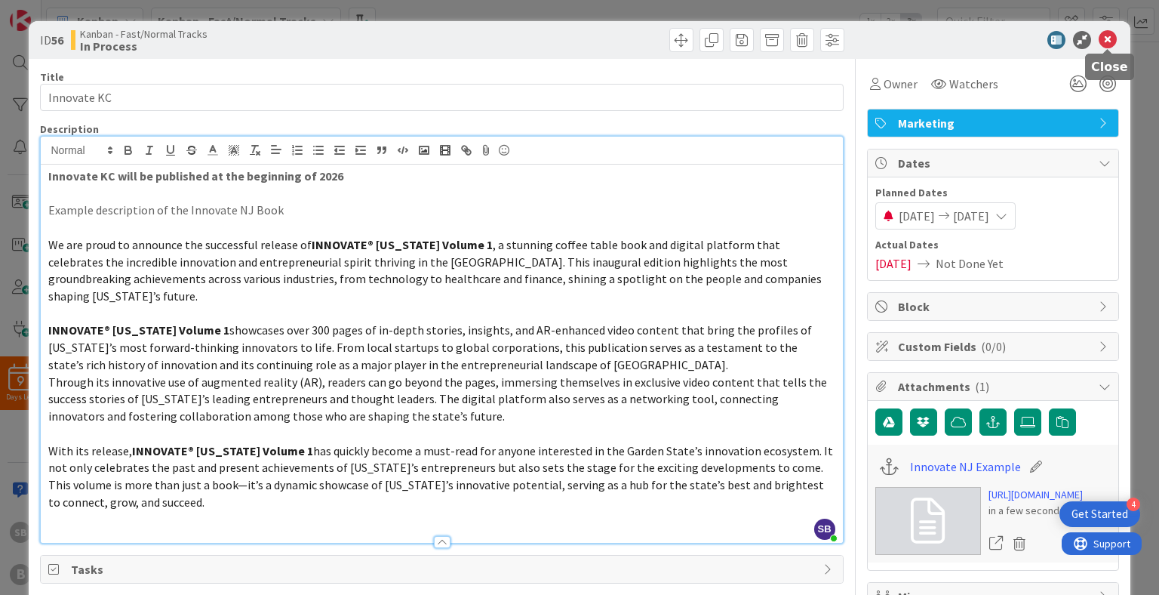
click at [1110, 41] on icon at bounding box center [1108, 40] width 18 height 18
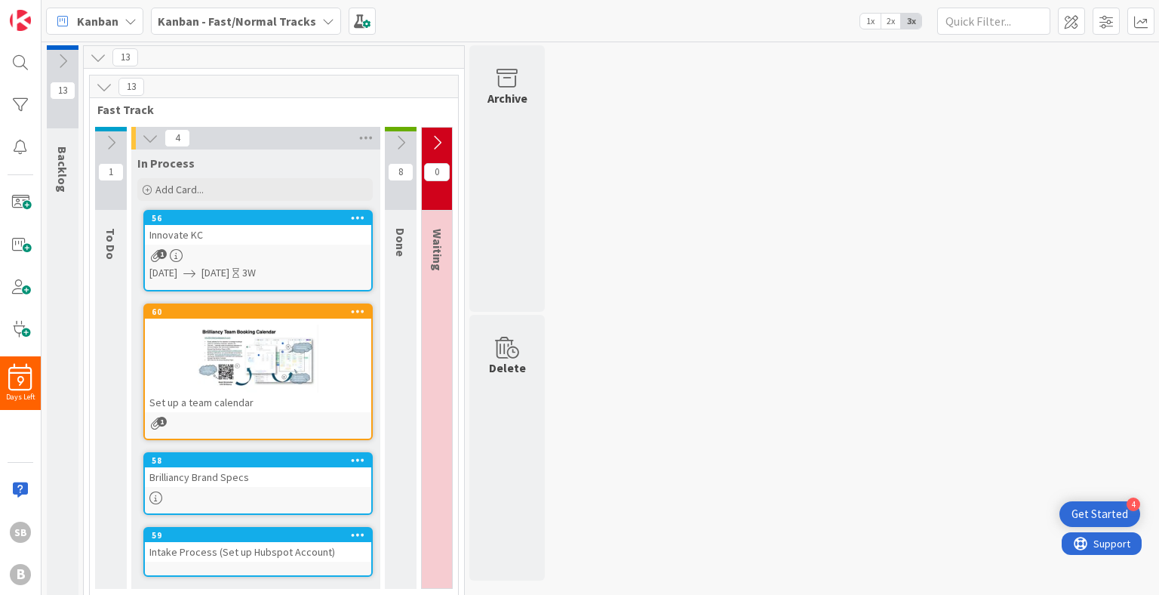
click at [65, 66] on icon at bounding box center [62, 61] width 17 height 17
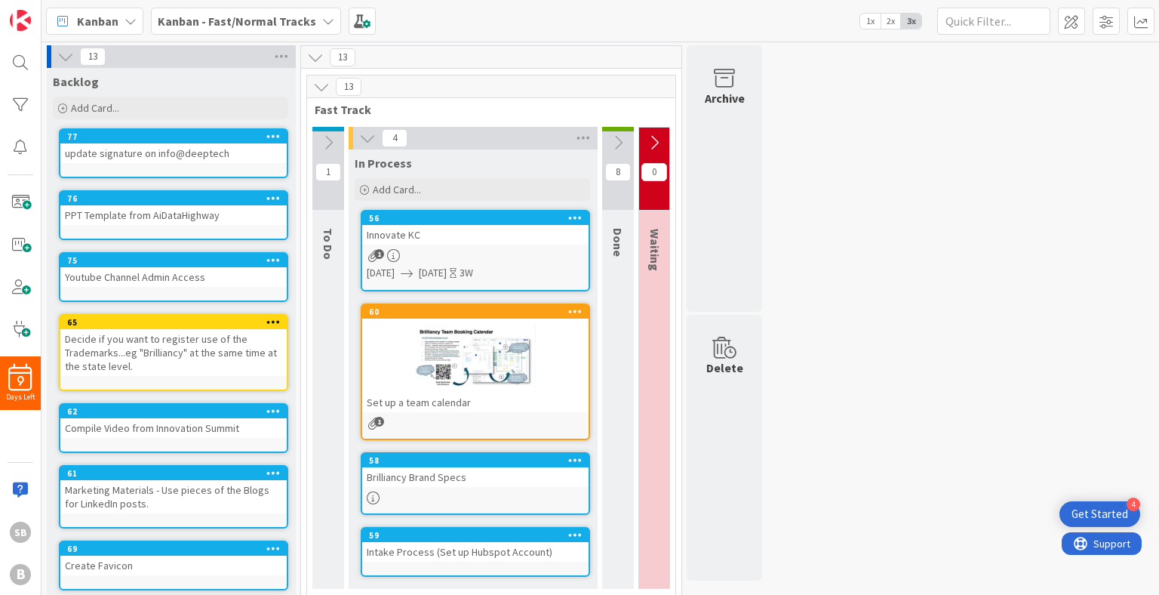
click at [896, 226] on div "13 Backlog Add Card... 77 update signature on info@deeptech 76 PPT Template fro…" at bounding box center [601, 438] width 1112 height 786
click at [69, 54] on icon at bounding box center [65, 56] width 17 height 17
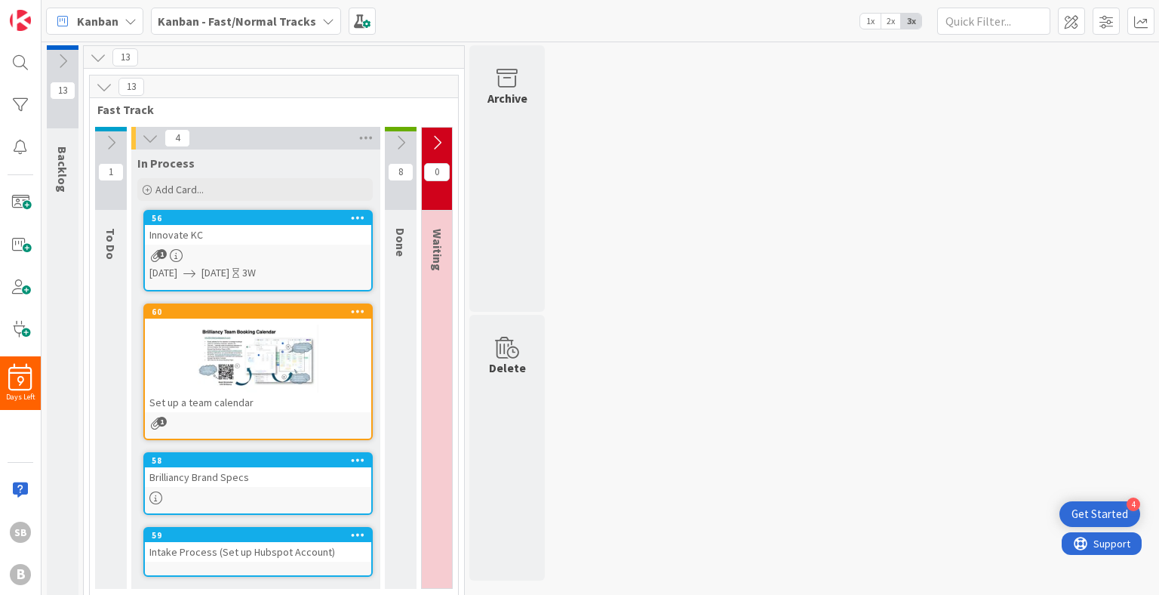
click at [102, 89] on icon at bounding box center [104, 86] width 17 height 17
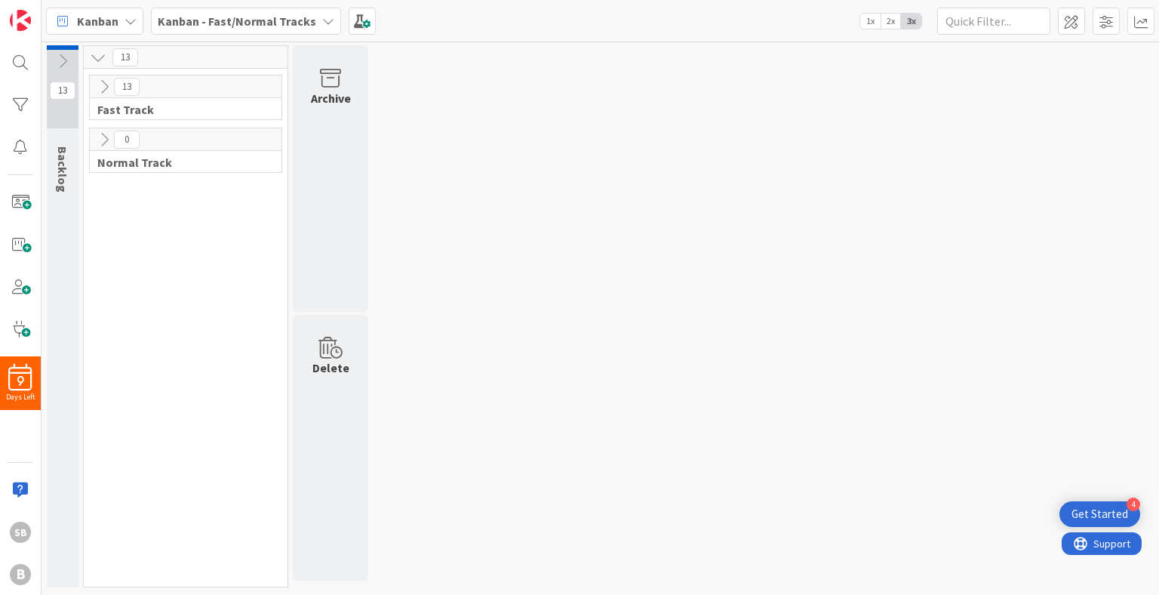
click at [712, 162] on div "13 Backlog 13 13 Fast Track 0 Normal Track Archive Delete" at bounding box center [601, 319] width 1112 height 549
click at [98, 60] on icon at bounding box center [98, 57] width 17 height 17
